Goal: Task Accomplishment & Management: Complete application form

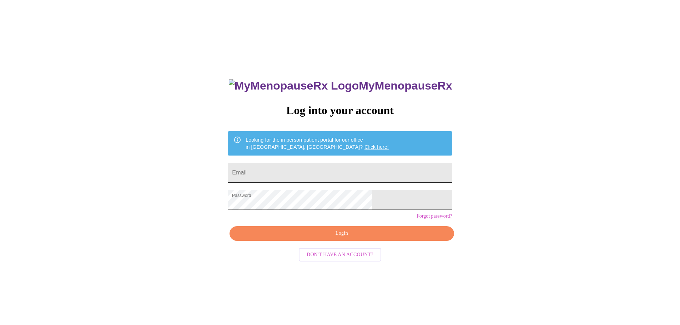
click at [276, 169] on input "Email" at bounding box center [340, 173] width 224 height 20
drag, startPoint x: 382, startPoint y: 173, endPoint x: 266, endPoint y: 170, distance: 115.4
click at [266, 170] on div "MyMenopauseRx Log into your account Looking for the in person patient portal fo…" at bounding box center [340, 230] width 238 height 325
type input "[EMAIL_ADDRESS][DOMAIN_NAME]"
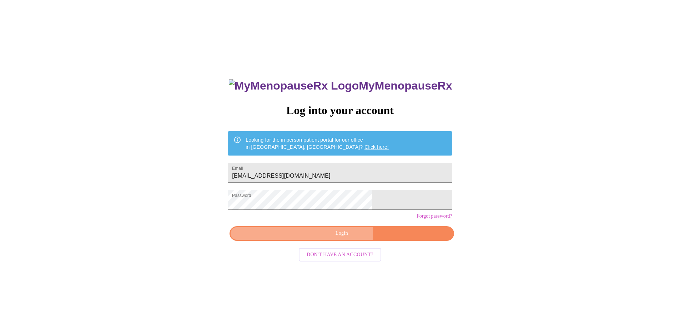
click at [331, 238] on span "Login" at bounding box center [342, 233] width 208 height 9
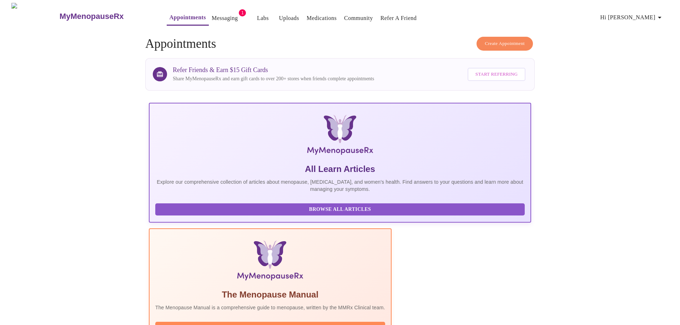
click at [212, 15] on link "Messaging" at bounding box center [225, 18] width 26 height 10
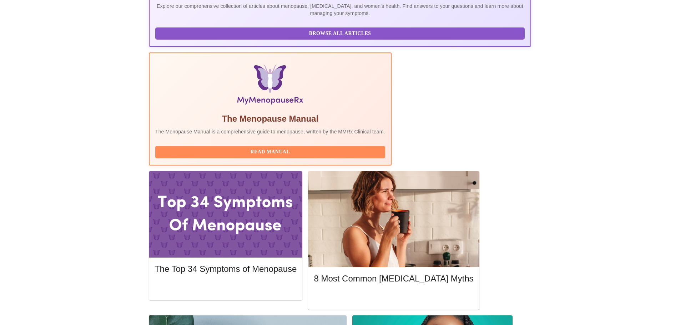
scroll to position [143, 0]
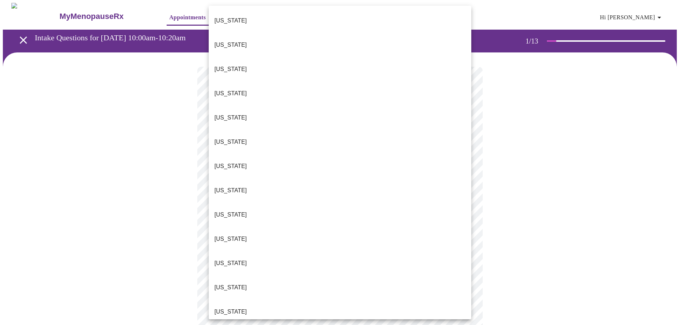
click at [464, 156] on body "MyMenopauseRx Appointments Messaging Labs Uploads Medications Community Refer a…" at bounding box center [343, 331] width 680 height 656
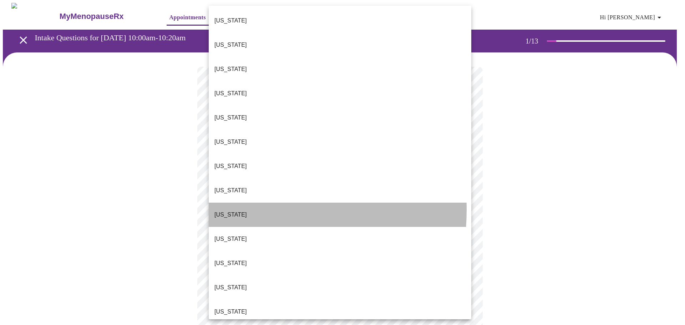
click at [222, 211] on p "[US_STATE]" at bounding box center [231, 215] width 32 height 9
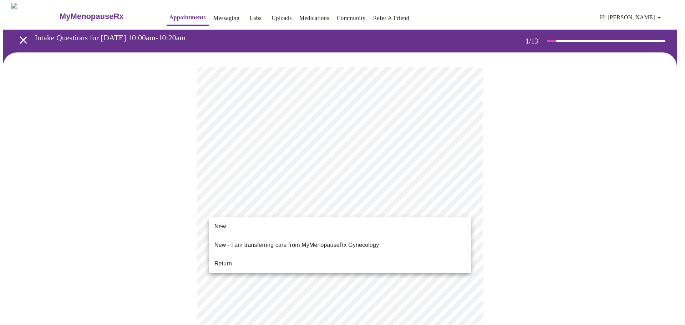
click at [466, 208] on body "MyMenopauseRx Appointments Messaging Labs Uploads Medications Community Refer a…" at bounding box center [343, 329] width 680 height 652
click at [227, 260] on span "Return" at bounding box center [223, 264] width 17 height 9
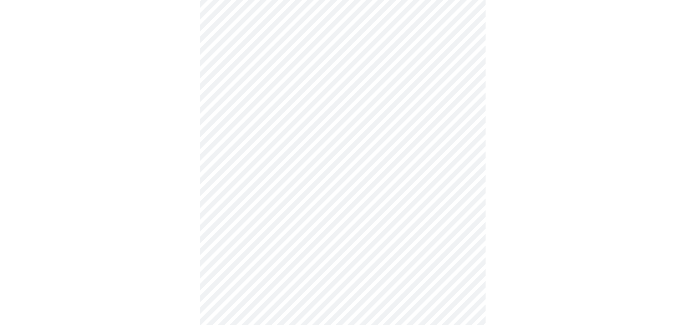
scroll to position [317, 0]
click at [464, 227] on body "MyMenopauseRx Appointments Messaging Labs Uploads Medications Community Refer a…" at bounding box center [340, 7] width 674 height 642
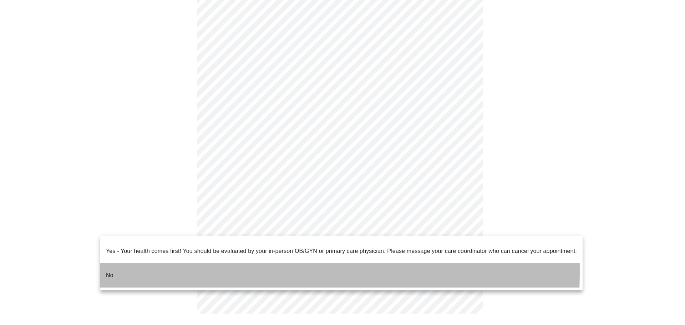
click at [115, 265] on li "No" at bounding box center [341, 275] width 483 height 24
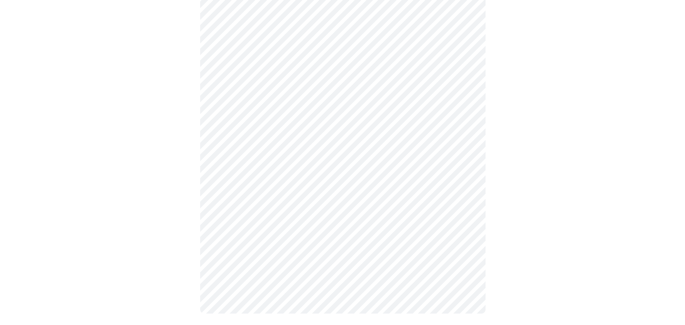
scroll to position [0, 0]
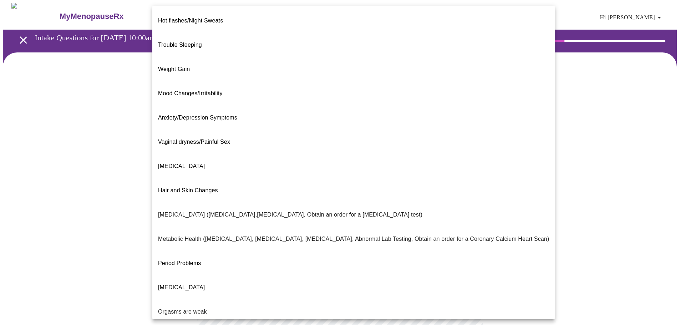
click at [464, 146] on body "MyMenopauseRx Appointments Messaging Labs Uploads Medications Community Refer a…" at bounding box center [343, 217] width 680 height 429
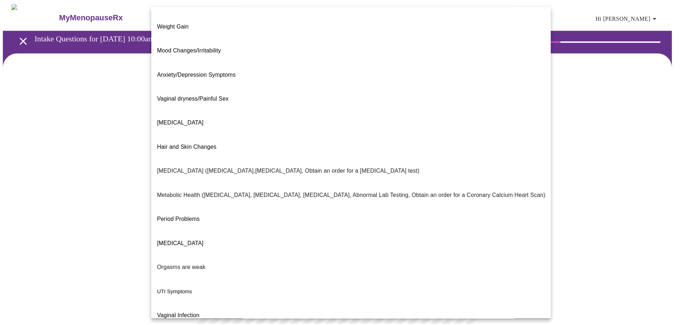
scroll to position [45, 0]
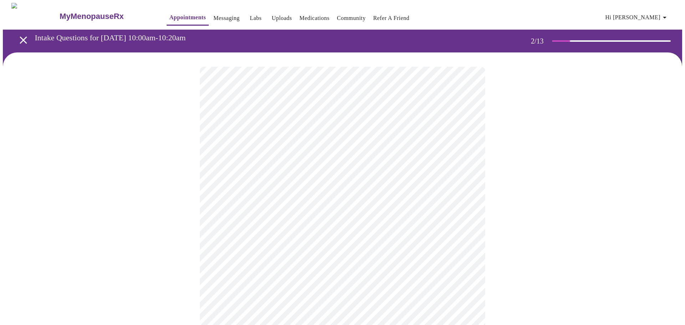
click at [239, 220] on body "MyMenopauseRx Appointments Messaging Labs Uploads Medications Community Refer a…" at bounding box center [343, 215] width 680 height 425
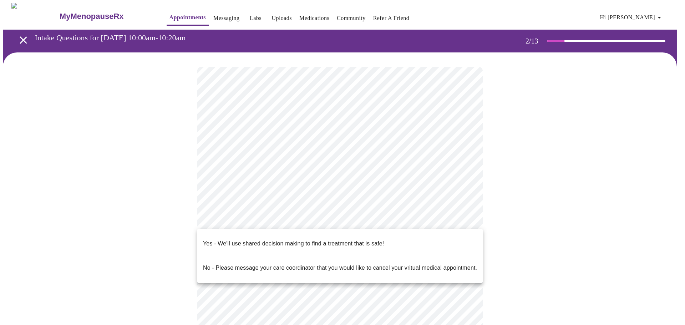
click at [348, 240] on p "Yes - We'll use shared decision making to find a treatment that is safe!" at bounding box center [293, 244] width 181 height 9
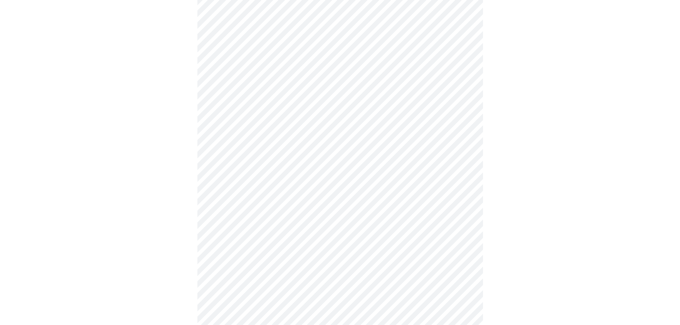
scroll to position [0, 0]
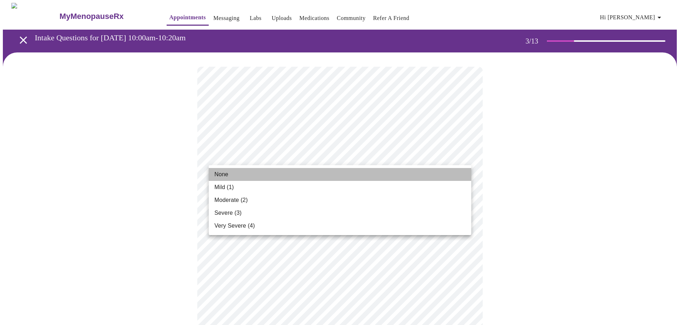
click at [222, 175] on span "None" at bounding box center [222, 174] width 14 height 9
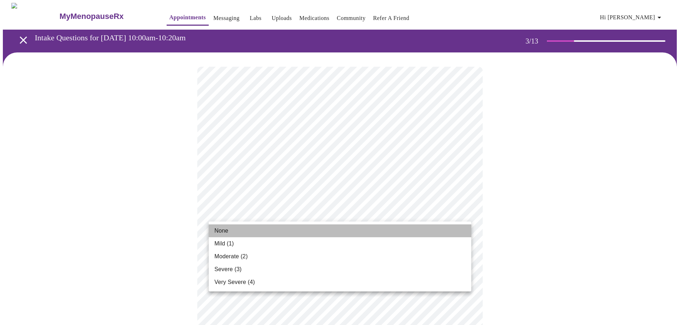
click at [227, 231] on span "None" at bounding box center [222, 231] width 14 height 9
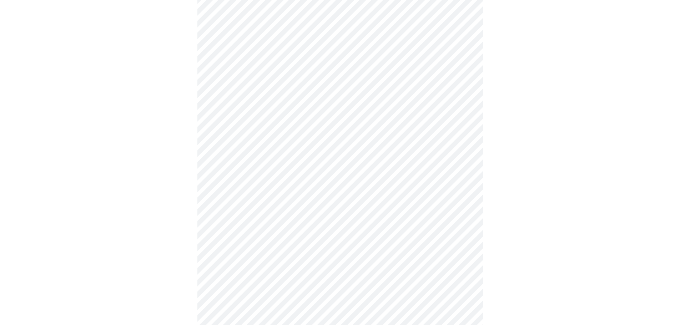
scroll to position [107, 0]
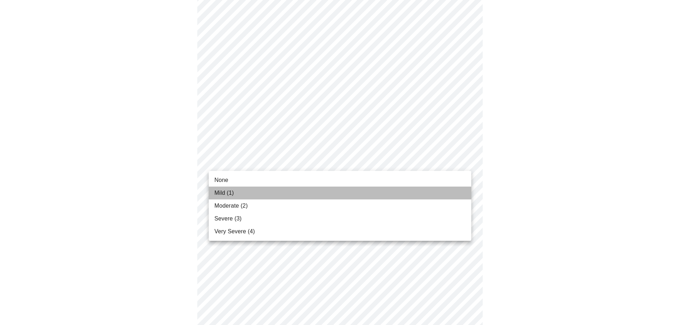
click at [228, 192] on span "Mild (1)" at bounding box center [225, 193] width 20 height 9
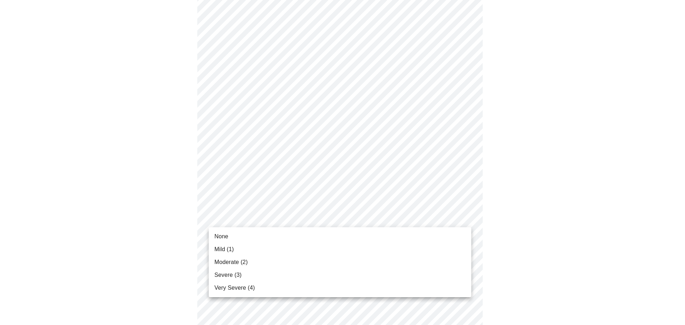
click at [227, 235] on span "None" at bounding box center [222, 236] width 14 height 9
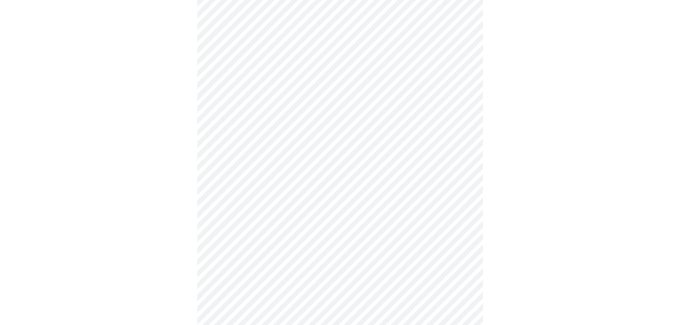
scroll to position [178, 0]
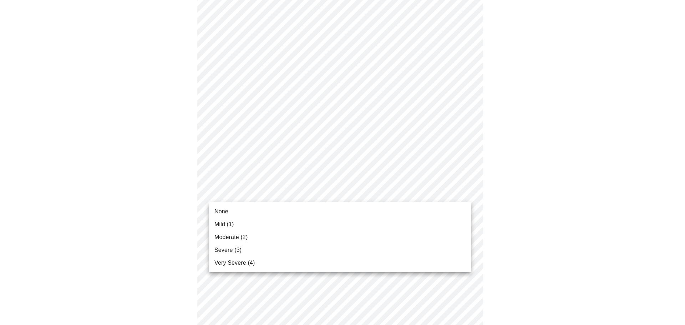
click at [464, 191] on body "MyMenopauseRx Appointments Messaging Labs Uploads Medications Community Refer a…" at bounding box center [343, 279] width 680 height 910
click at [227, 225] on span "Mild (1)" at bounding box center [225, 224] width 20 height 9
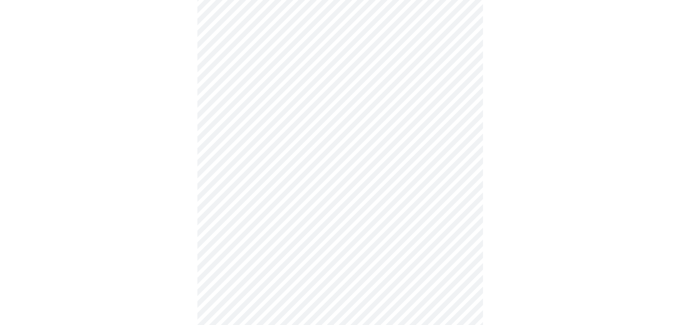
scroll to position [214, 0]
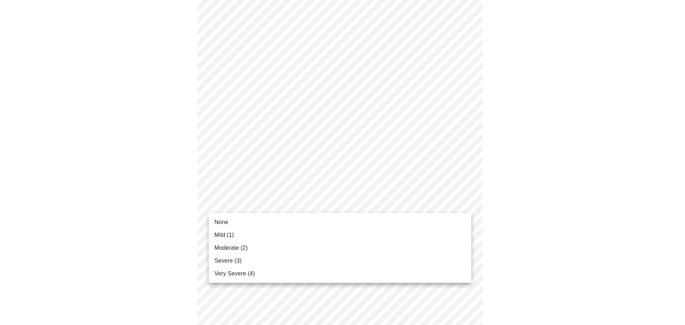
click at [467, 203] on body "MyMenopauseRx Appointments Messaging Labs Uploads Medications Community Refer a…" at bounding box center [343, 239] width 680 height 900
click at [226, 223] on span "None" at bounding box center [222, 222] width 14 height 9
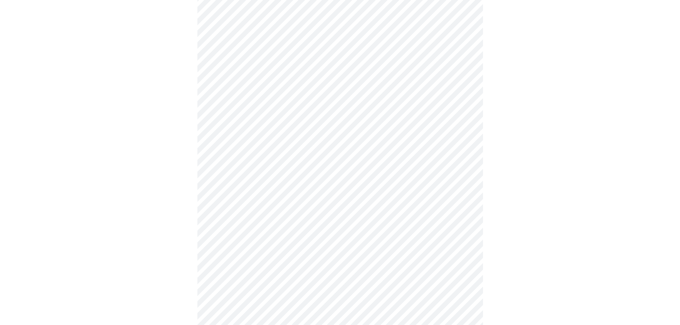
scroll to position [321, 0]
click at [466, 154] on body "MyMenopauseRx Appointments Messaging Labs Uploads Medications Community Refer a…" at bounding box center [343, 127] width 680 height 890
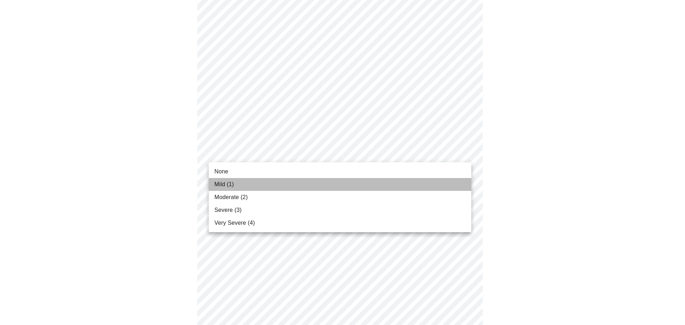
click at [224, 185] on span "Mild (1)" at bounding box center [225, 184] width 20 height 9
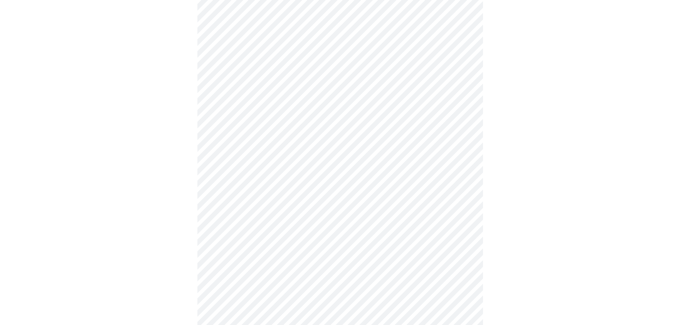
scroll to position [357, 0]
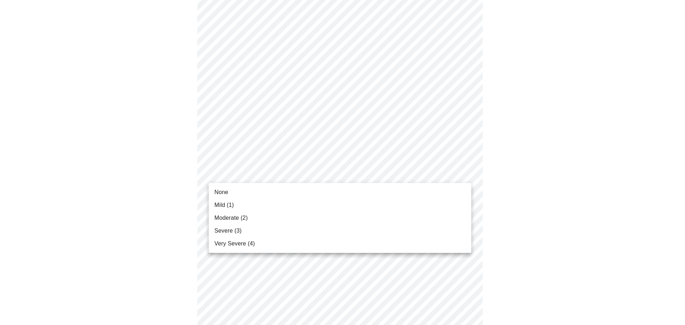
click at [466, 173] on body "MyMenopauseRx Appointments Messaging Labs Uploads Medications Community Refer a…" at bounding box center [343, 86] width 680 height 880
click at [225, 205] on span "Mild (1)" at bounding box center [225, 205] width 20 height 9
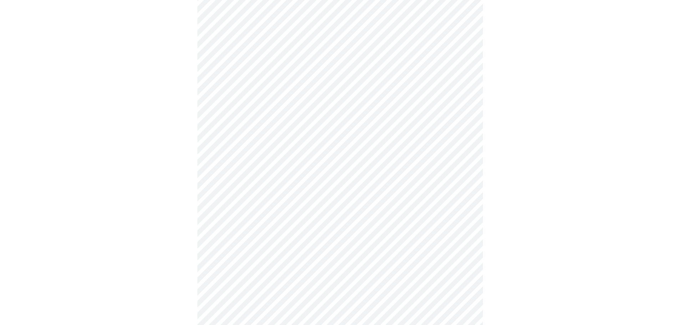
scroll to position [428, 0]
click at [464, 159] on body "MyMenopauseRx Appointments Messaging Labs Uploads Medications Community Refer a…" at bounding box center [340, 9] width 674 height 870
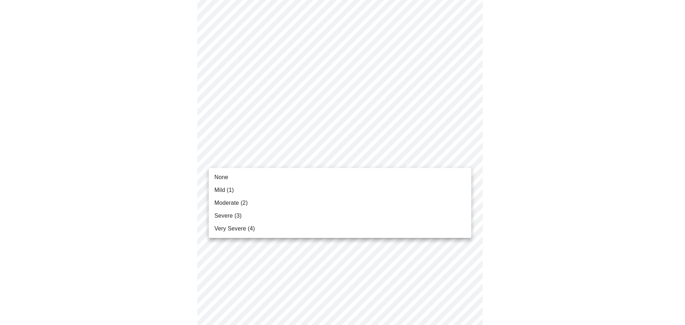
click at [231, 194] on span "Mild (1)" at bounding box center [225, 190] width 20 height 9
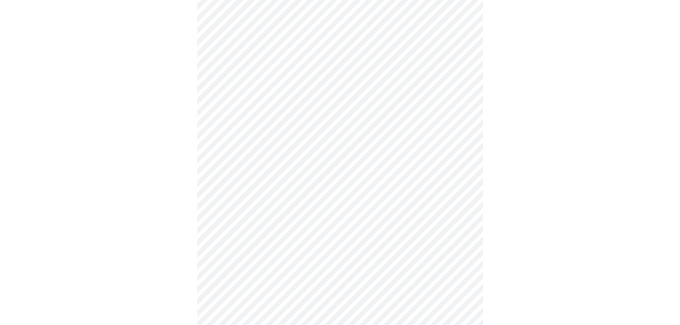
scroll to position [500, 0]
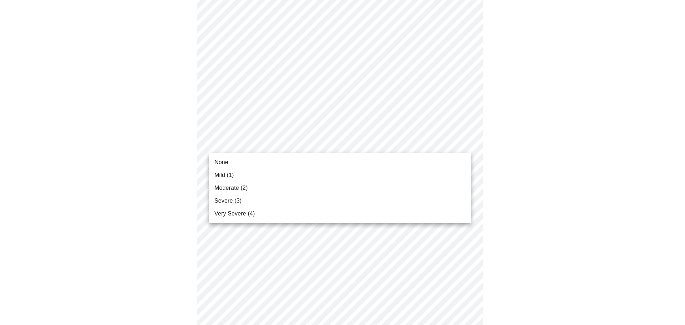
click at [240, 163] on li "None" at bounding box center [340, 162] width 263 height 13
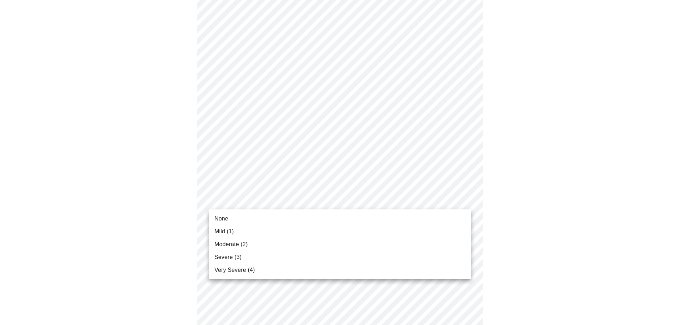
click at [224, 231] on span "Mild (1)" at bounding box center [225, 231] width 20 height 9
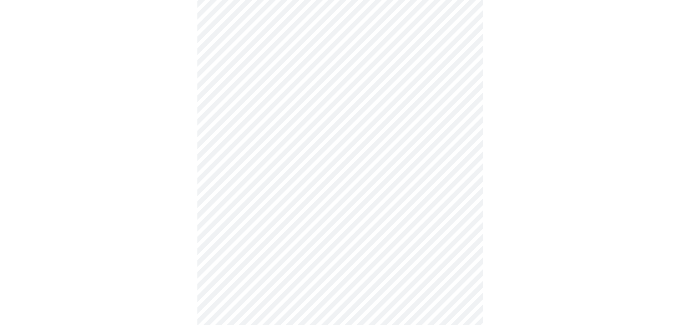
scroll to position [214, 0]
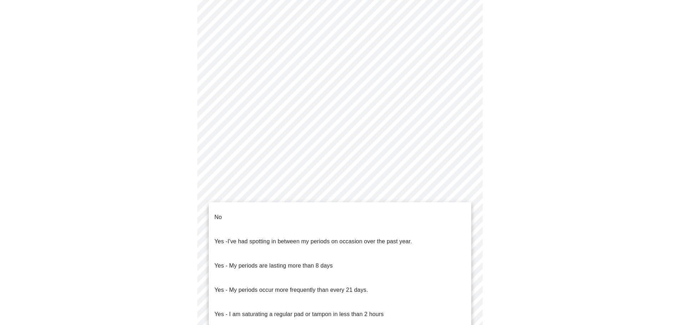
click at [280, 222] on body "MyMenopauseRx Appointments Messaging Labs Uploads Medications Community Refer a…" at bounding box center [343, 141] width 680 height 705
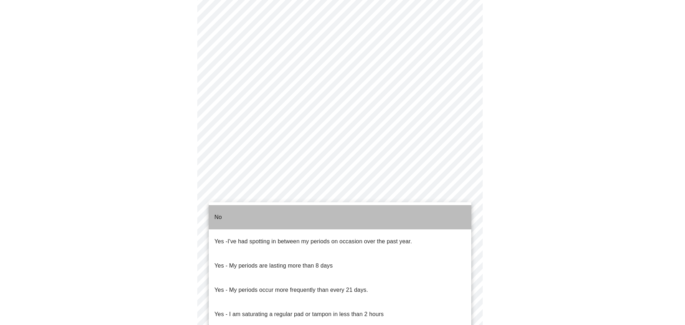
click at [217, 215] on p "No" at bounding box center [218, 217] width 7 height 9
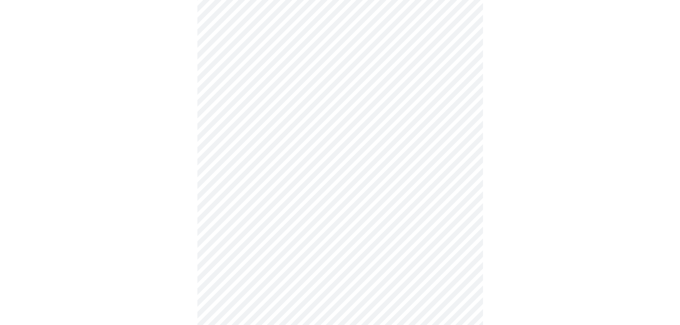
scroll to position [250, 0]
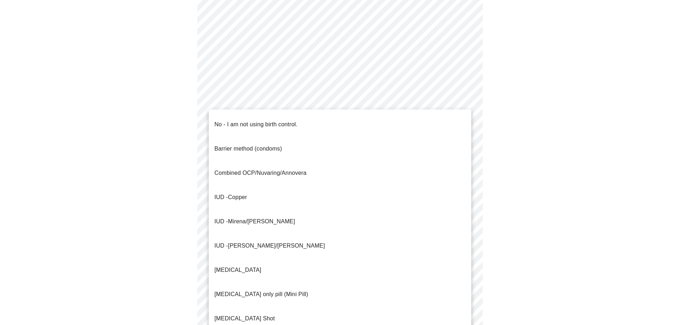
click at [326, 237] on body "MyMenopauseRx Appointments Messaging Labs Uploads Medications Community Refer a…" at bounding box center [343, 103] width 680 height 700
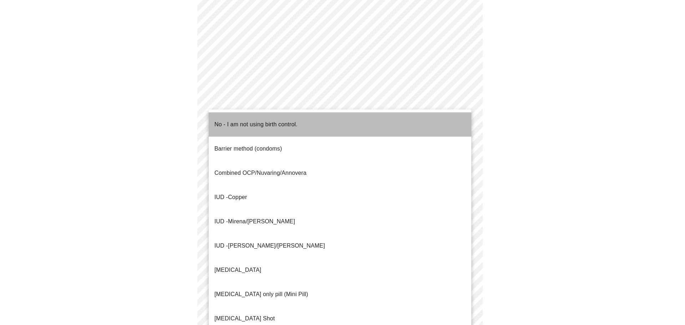
click at [259, 121] on p "No - I am not using birth control." at bounding box center [256, 124] width 83 height 9
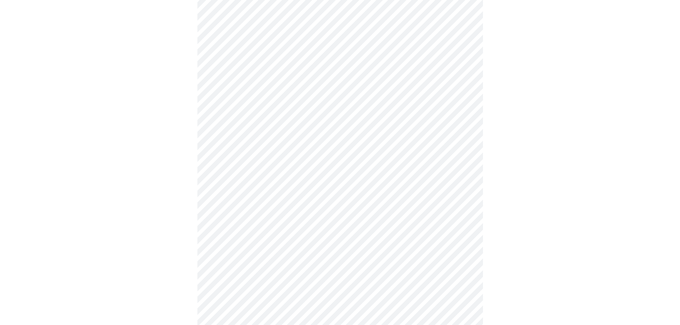
scroll to position [321, 0]
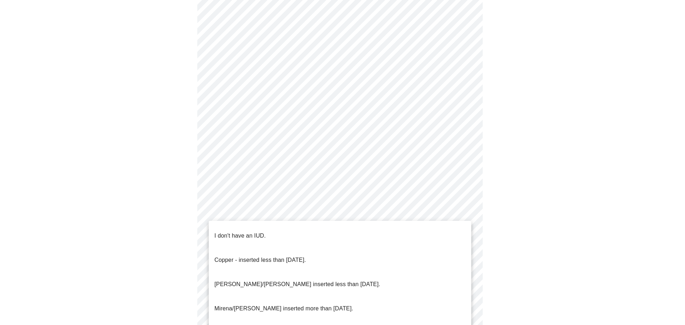
click at [465, 217] on body "MyMenopauseRx Appointments Messaging Labs Uploads Medications Community Refer a…" at bounding box center [343, 30] width 680 height 696
click at [249, 232] on p "I don't have an IUD." at bounding box center [240, 236] width 51 height 9
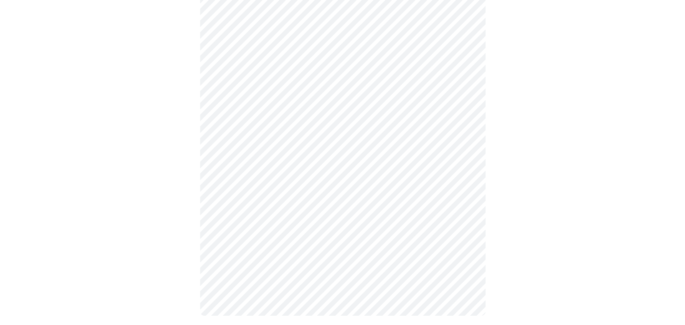
scroll to position [367, 0]
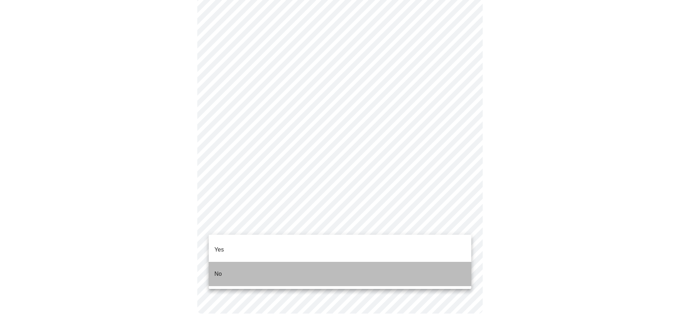
click at [220, 270] on p "No" at bounding box center [218, 274] width 7 height 9
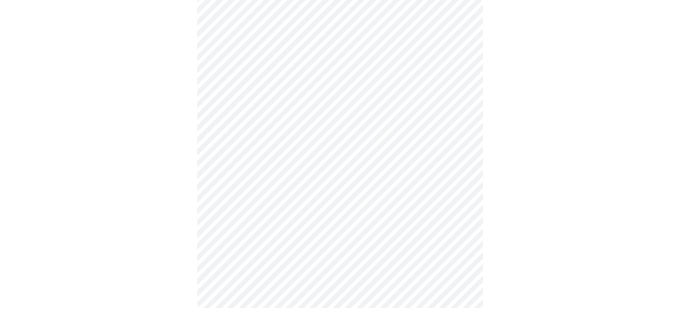
scroll to position [0, 0]
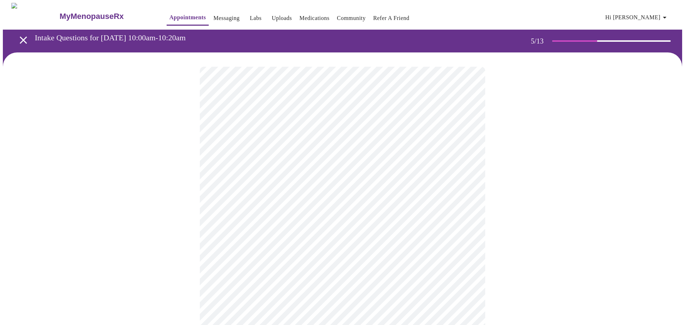
click at [465, 185] on body "MyMenopauseRx Appointments Messaging Labs Uploads Medications Community Refer a…" at bounding box center [343, 269] width 680 height 532
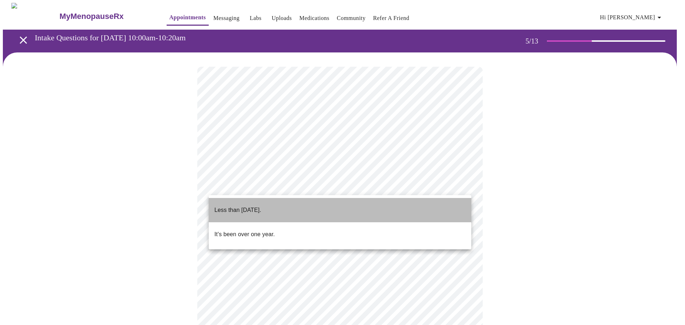
click at [257, 206] on p "Less than [DATE]." at bounding box center [238, 210] width 47 height 9
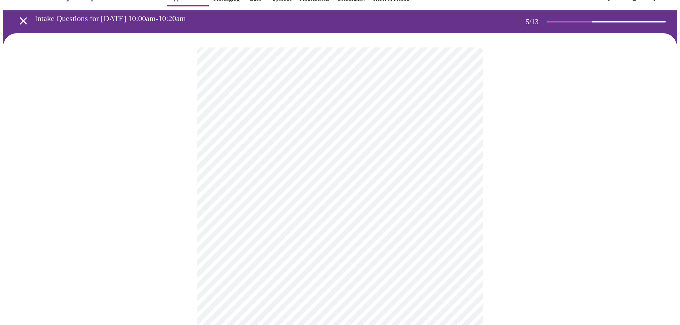
scroll to position [36, 0]
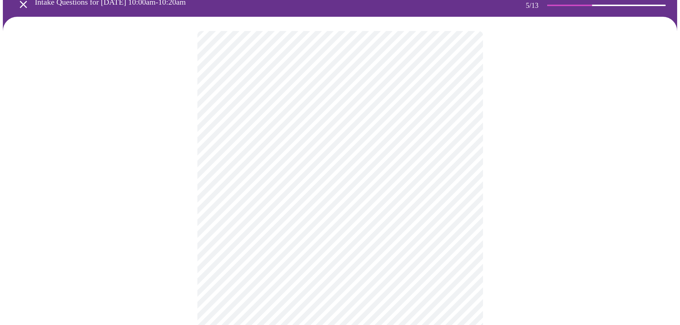
click at [467, 211] on body "MyMenopauseRx Appointments Messaging Labs Uploads Medications Community Refer a…" at bounding box center [340, 231] width 674 height 528
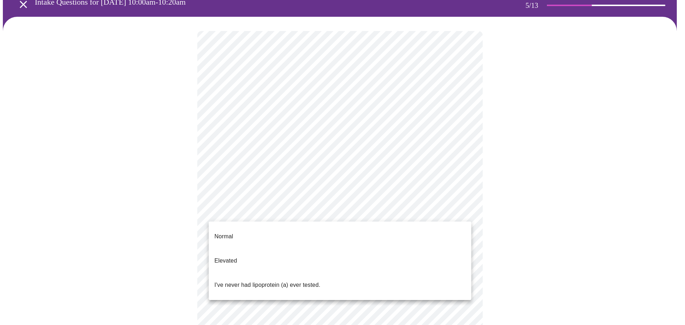
click at [266, 281] on p "I've never had lipoprotein (a) ever tested." at bounding box center [268, 285] width 106 height 9
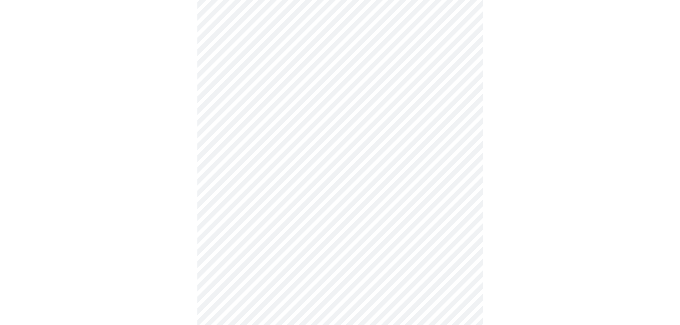
scroll to position [1821, 0]
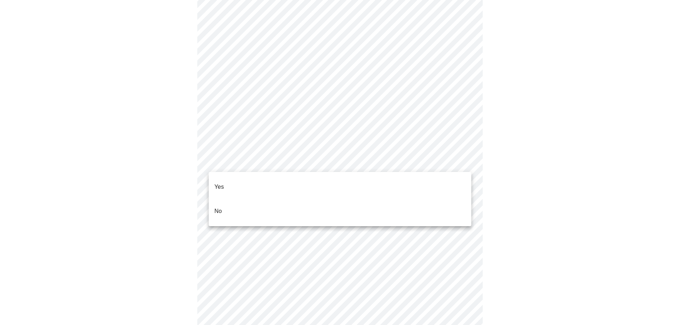
click at [227, 201] on li "No" at bounding box center [340, 211] width 263 height 24
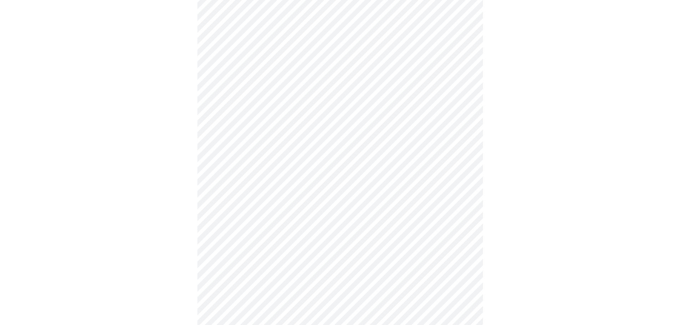
scroll to position [571, 0]
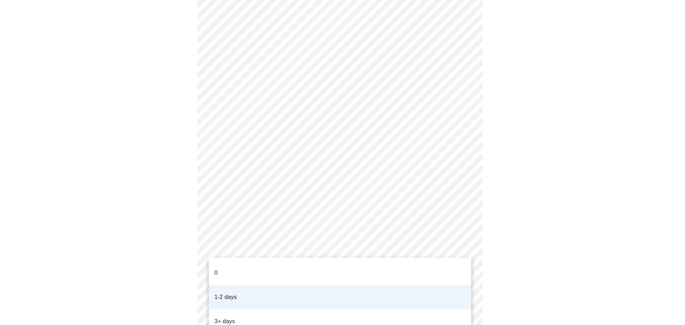
click at [233, 293] on p "1-2 days" at bounding box center [226, 297] width 22 height 9
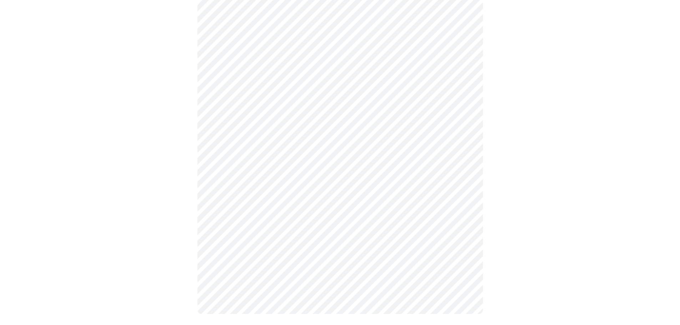
scroll to position [357, 0]
